Goal: Task Accomplishment & Management: Use online tool/utility

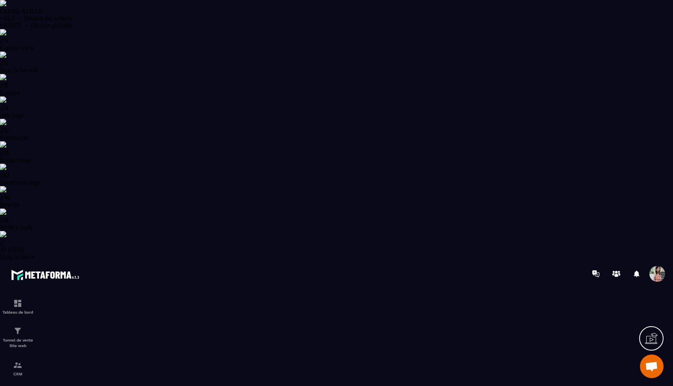
select select "******"
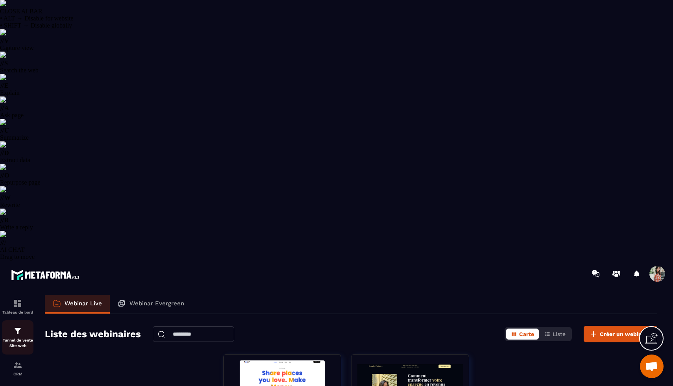
click at [13, 338] on p "Tunnel de vente Site web" at bounding box center [17, 343] width 31 height 11
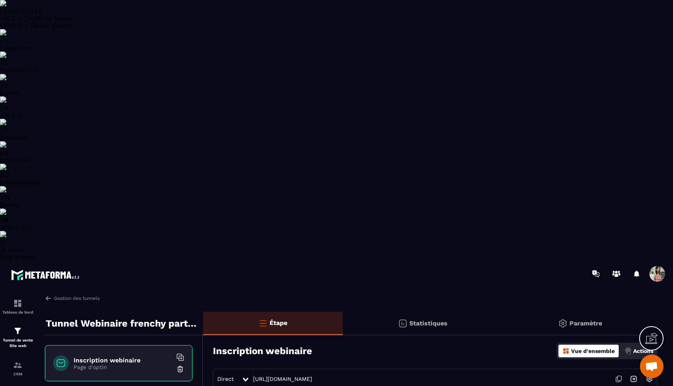
click at [618, 371] on icon at bounding box center [618, 378] width 15 height 15
